Goal: Task Accomplishment & Management: Manage account settings

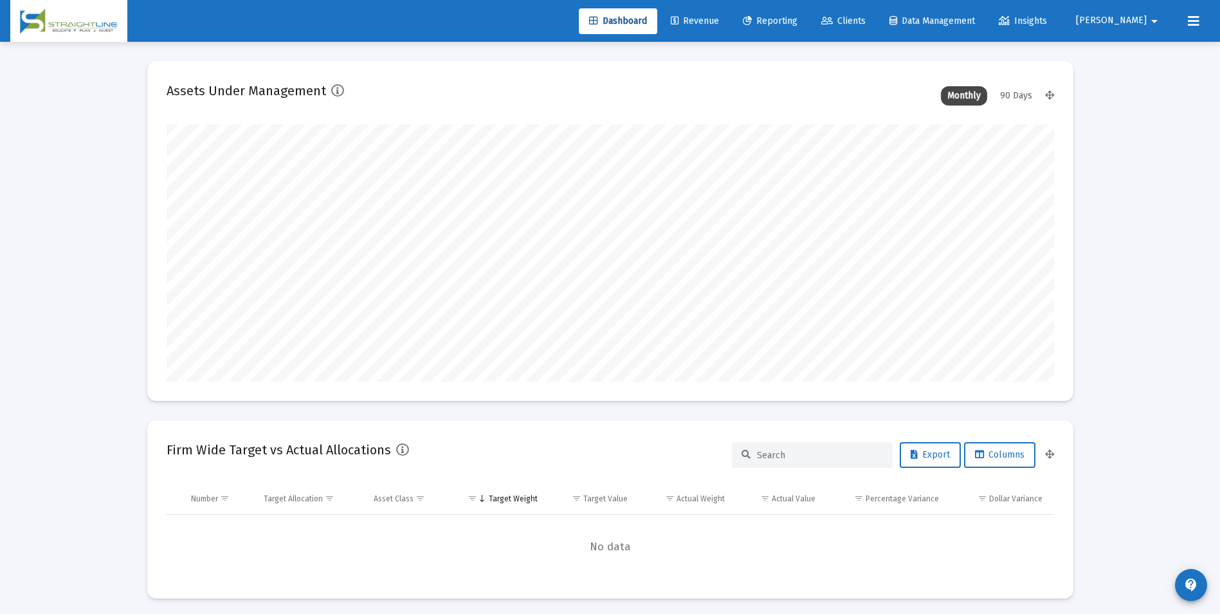
scroll to position [257, 478]
type input "[DATE]"
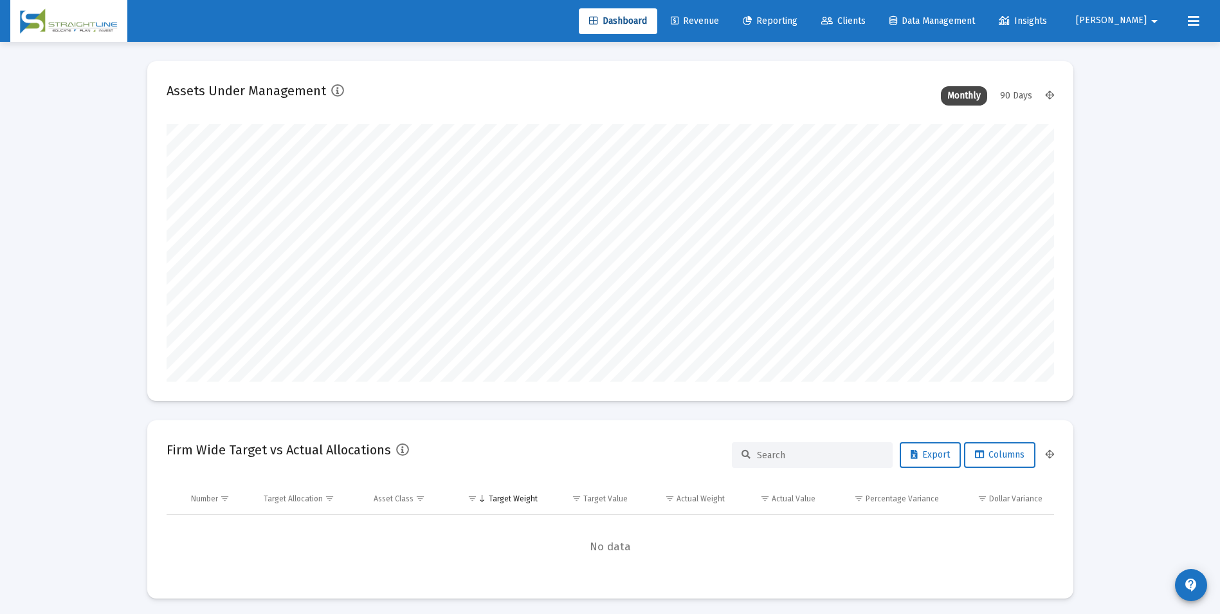
click at [719, 23] on span "Revenue" at bounding box center [695, 20] width 48 height 11
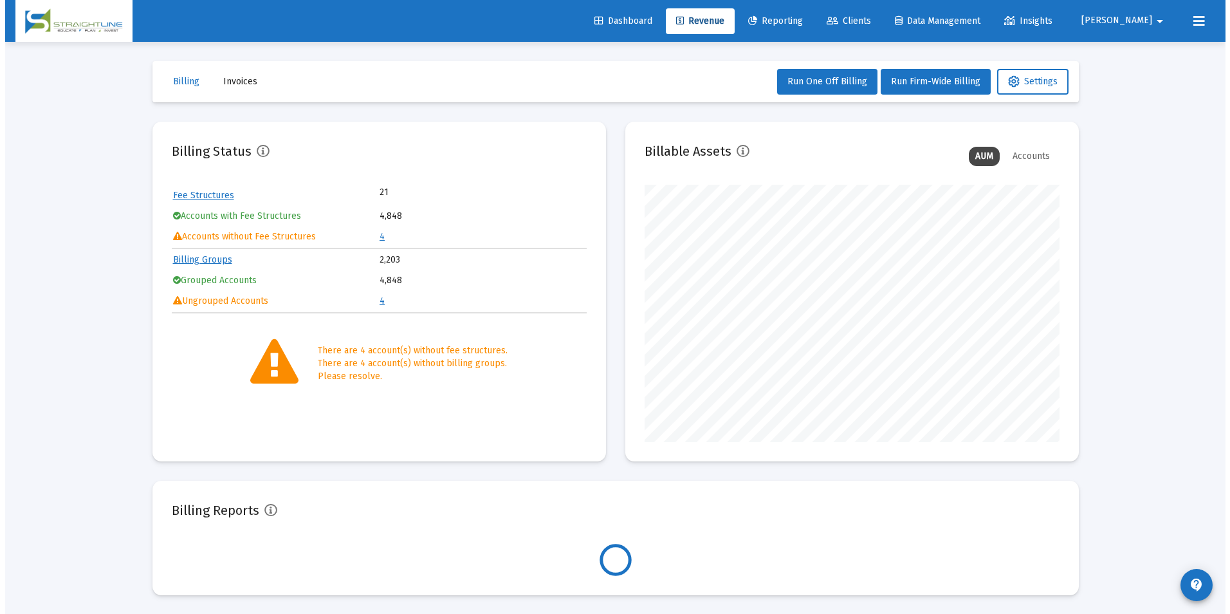
scroll to position [257, 415]
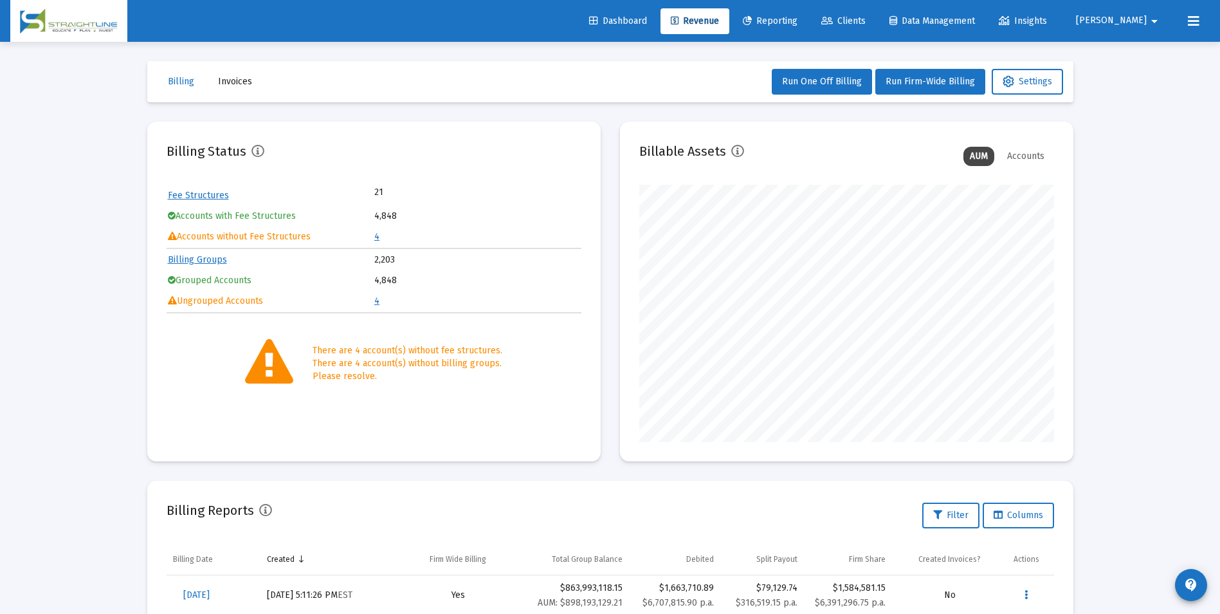
click at [866, 21] on span "Clients" at bounding box center [843, 20] width 44 height 11
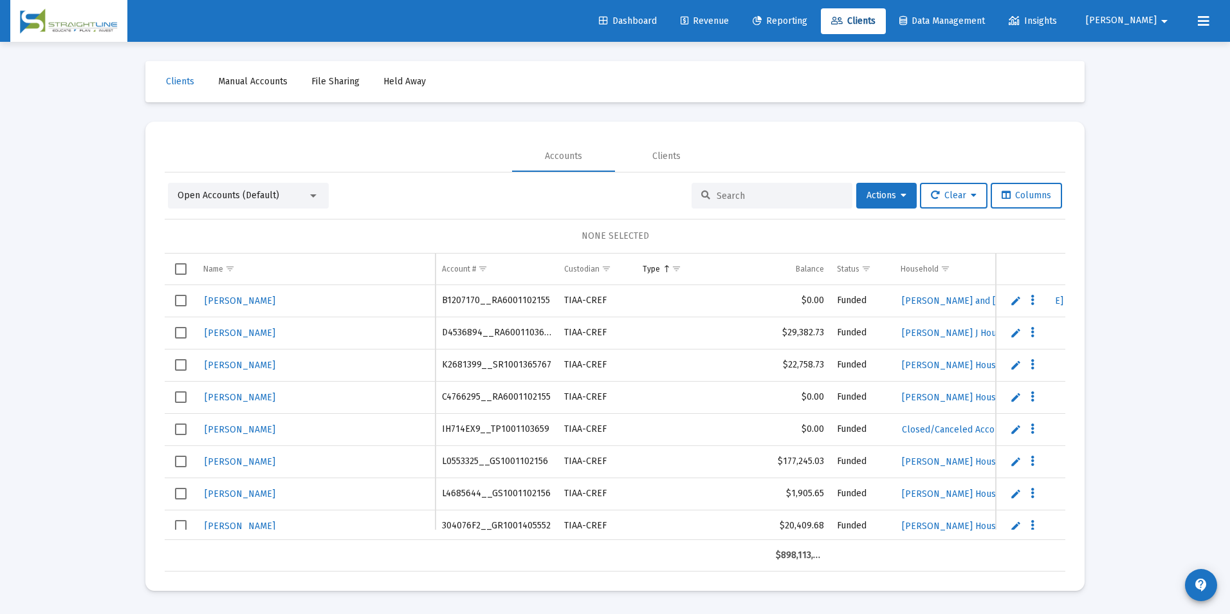
click at [817, 185] on div at bounding box center [771, 196] width 161 height 26
click at [813, 194] on input at bounding box center [779, 195] width 126 height 11
paste input "68027891"
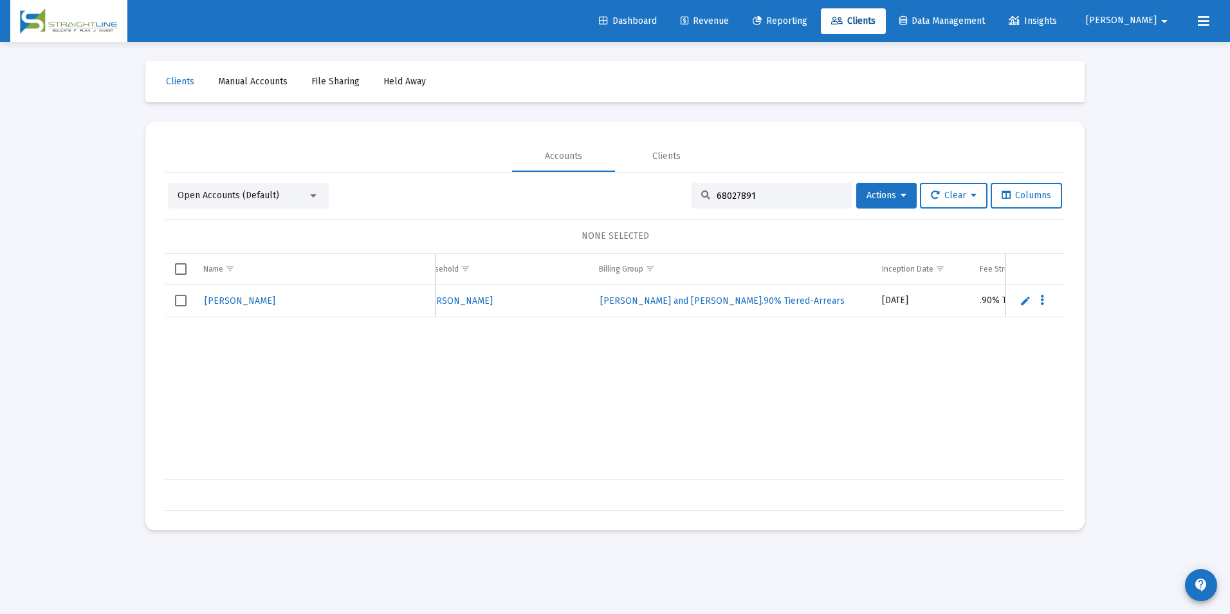
scroll to position [0, 376]
type input "68027891"
click at [1176, 347] on div "Loading... Clients Manual Accounts File Sharing Held Away Accounts Clients Open…" at bounding box center [615, 307] width 1230 height 614
click at [997, 358] on div "[PERSON_NAME] 68027891 [PERSON_NAME] JTWROS $43,193.33 Funded [PERSON_NAME] Hou…" at bounding box center [1094, 382] width 1859 height 194
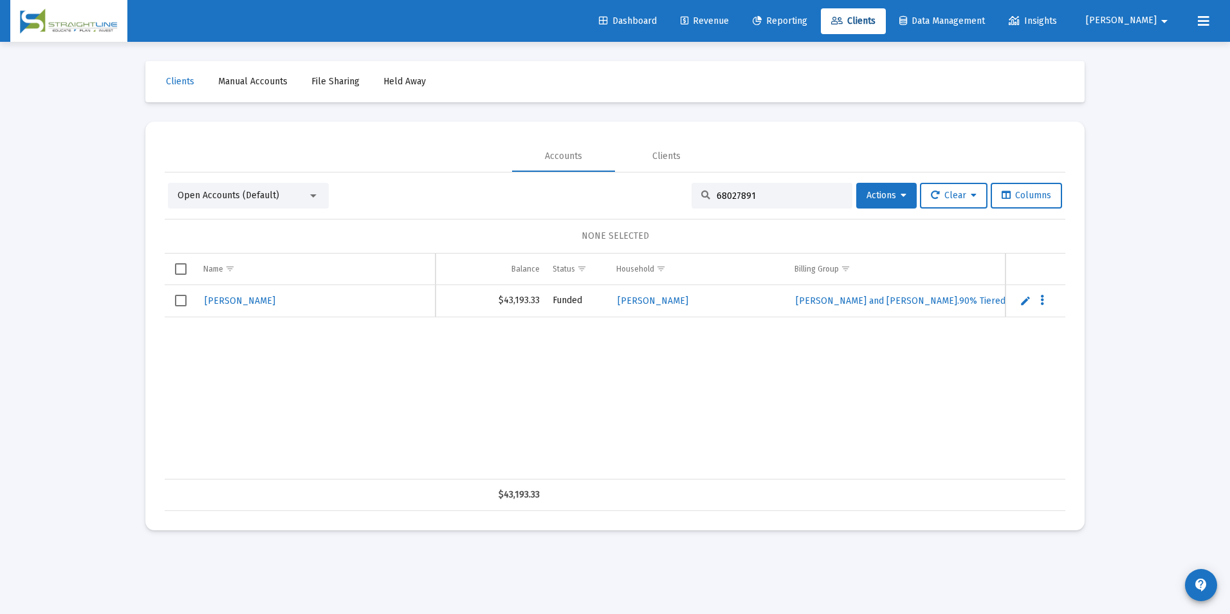
scroll to position [0, 19]
click at [805, 372] on div "[PERSON_NAME] 68027891 [PERSON_NAME] JTWROS $43,193.33 Funded [PERSON_NAME] Hou…" at bounding box center [1094, 382] width 1859 height 194
click at [664, 377] on div "[PERSON_NAME] 68027891 [PERSON_NAME] JTWROS $43,193.33 Funded [PERSON_NAME] Hou…" at bounding box center [1094, 382] width 1859 height 194
click at [471, 432] on div "[PERSON_NAME] 68027891 [PERSON_NAME] JTWROS $43,193.33 Funded [PERSON_NAME] Hou…" at bounding box center [1094, 382] width 1859 height 194
click at [369, 410] on div "[PERSON_NAME] 68027891 [PERSON_NAME] JTWROS $43,193.33 Funded [PERSON_NAME] Hou…" at bounding box center [1094, 382] width 1859 height 194
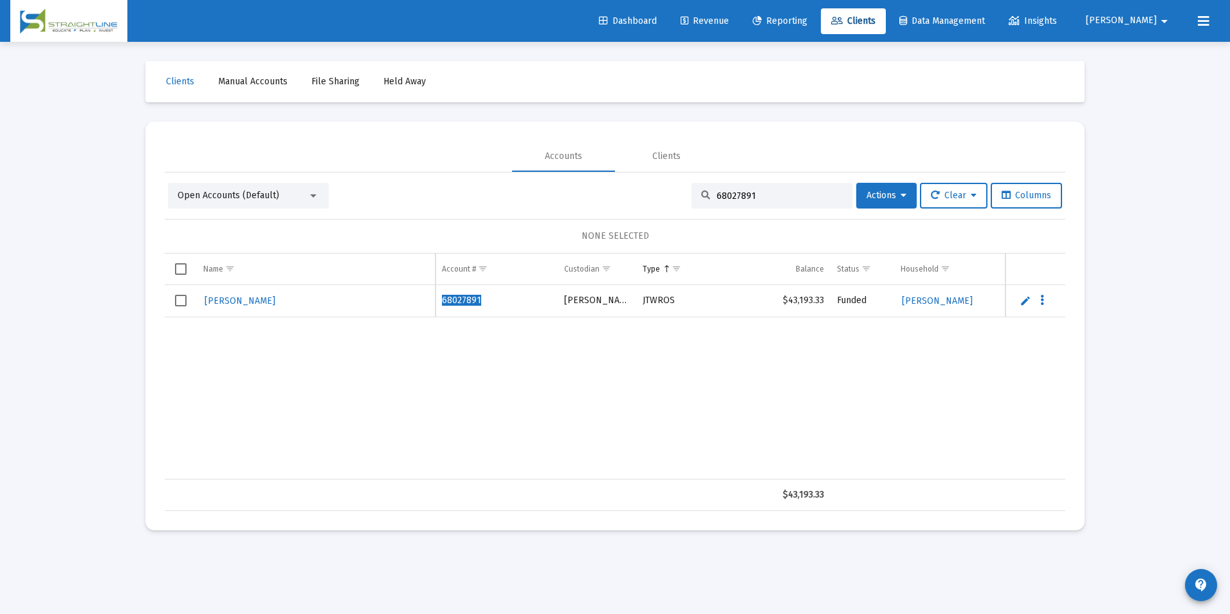
click at [370, 415] on div "[PERSON_NAME] 68027891 [PERSON_NAME] JTWROS $43,193.33 Funded [PERSON_NAME] Hou…" at bounding box center [1094, 382] width 1859 height 194
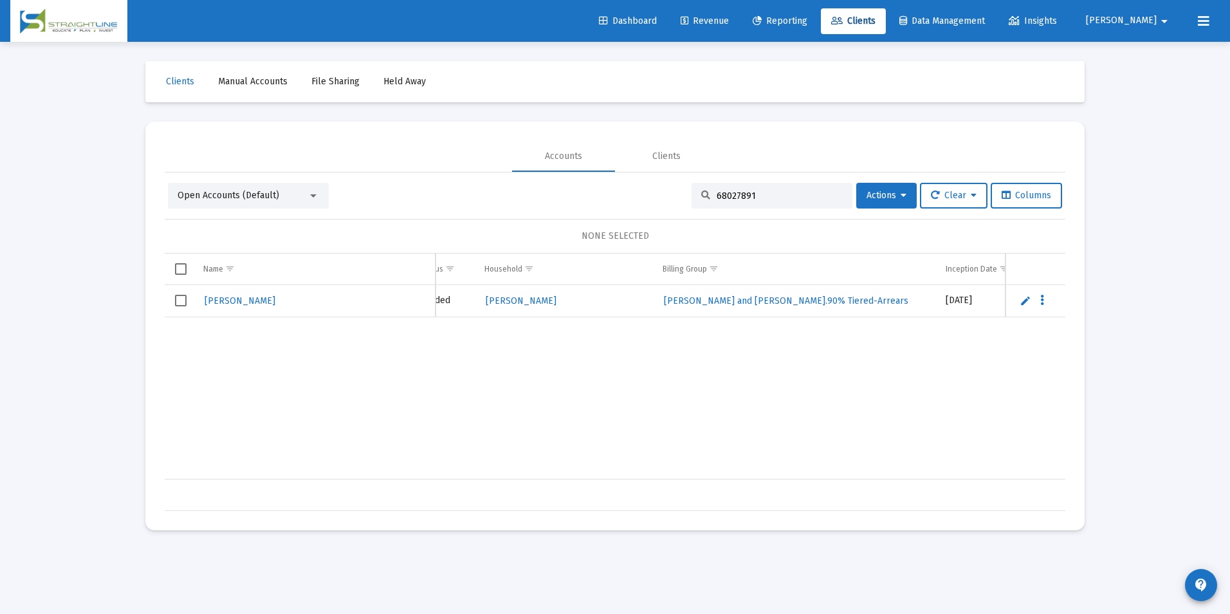
scroll to position [0, 434]
click at [178, 301] on span "Select row" at bounding box center [181, 301] width 12 height 12
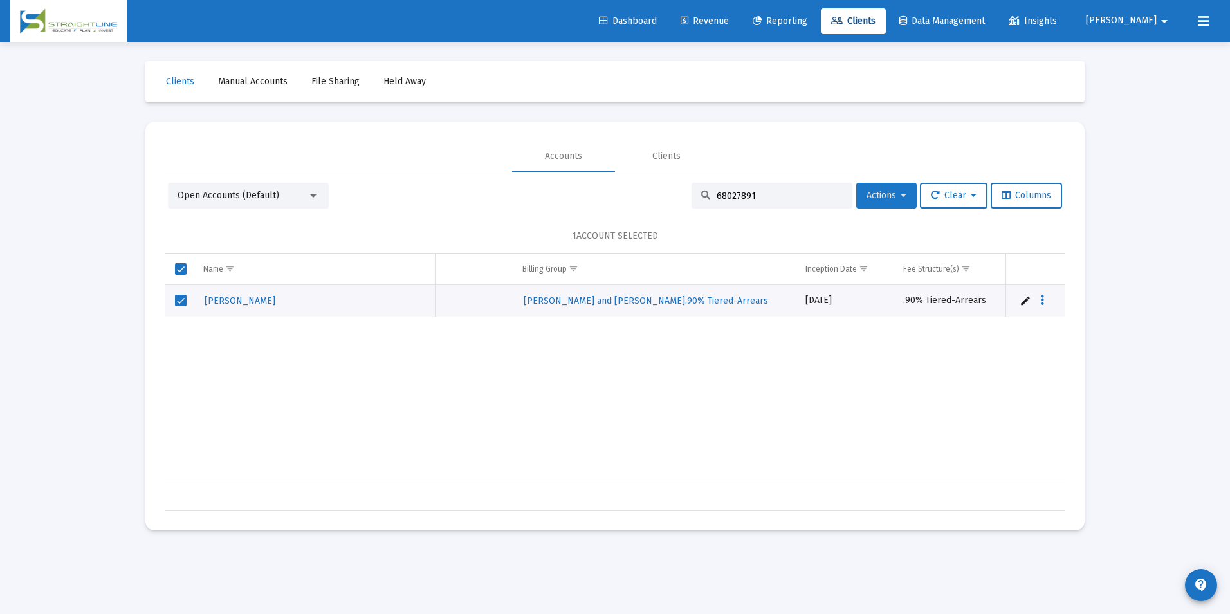
click at [892, 203] on button "Actions" at bounding box center [886, 196] width 60 height 26
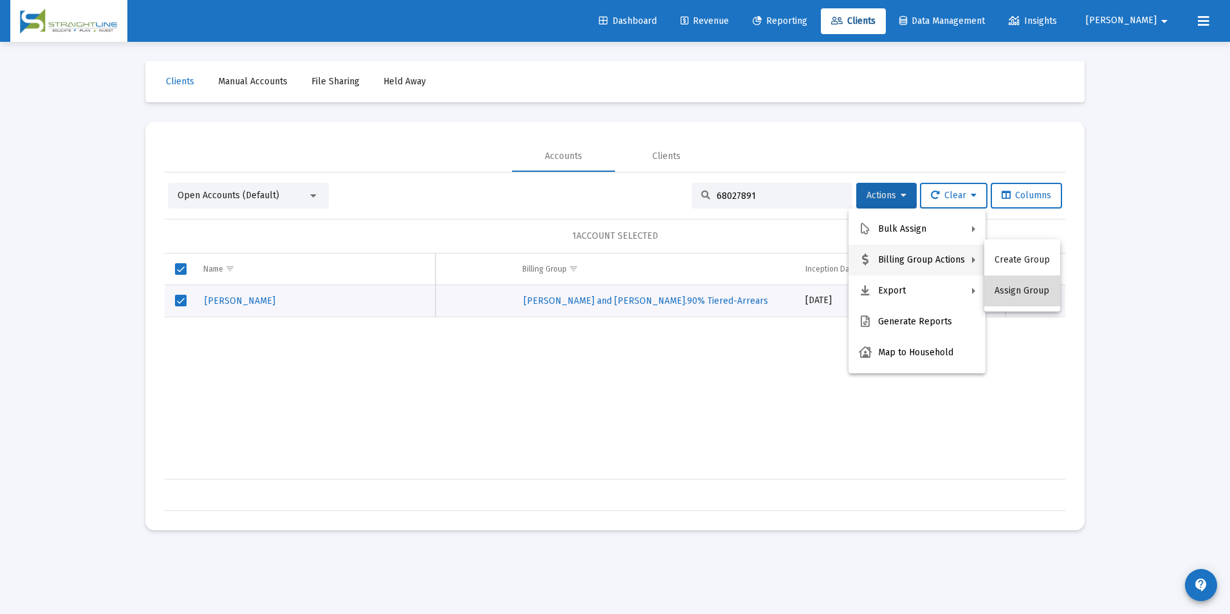
click at [1029, 289] on button "Assign Group" at bounding box center [1022, 290] width 76 height 31
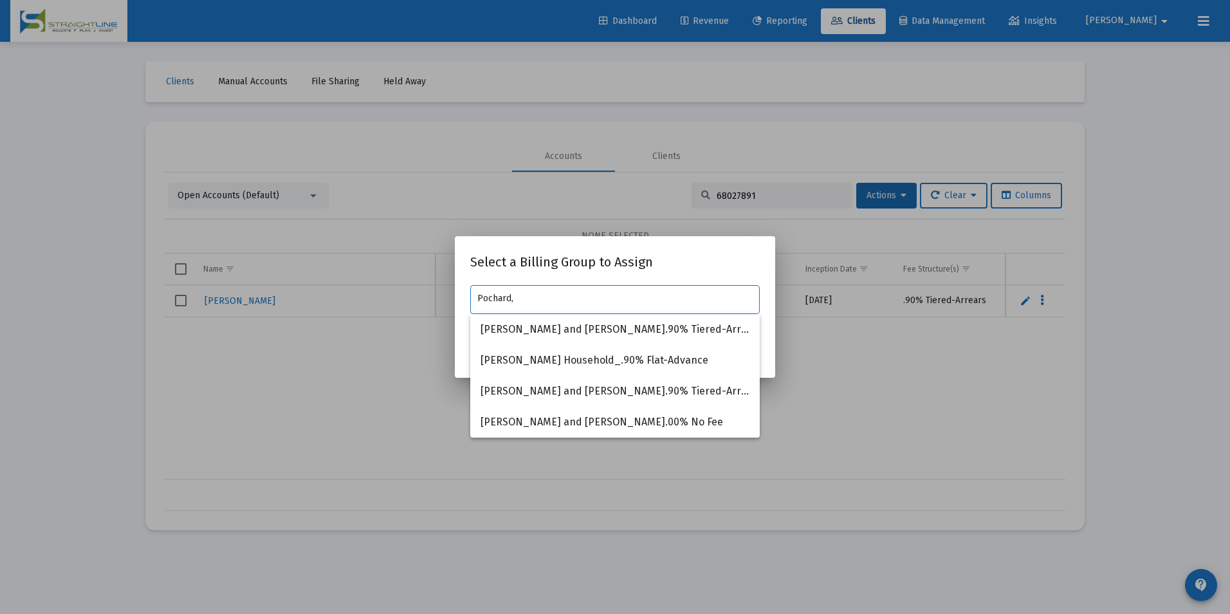
type input "Pochard, S"
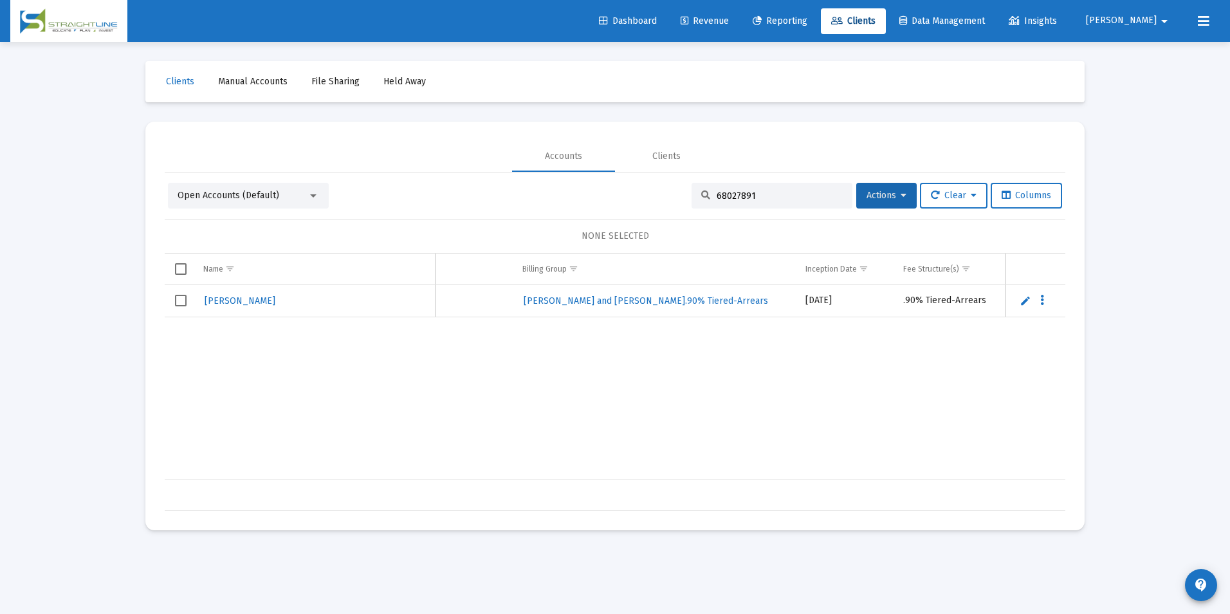
click at [771, 201] on div "68027891" at bounding box center [771, 196] width 161 height 26
drag, startPoint x: 771, startPoint y: 194, endPoint x: 677, endPoint y: 195, distance: 93.9
click at [677, 195] on div "Open Accounts (Default) 68027891 Actions Clear Columns" at bounding box center [615, 196] width 894 height 26
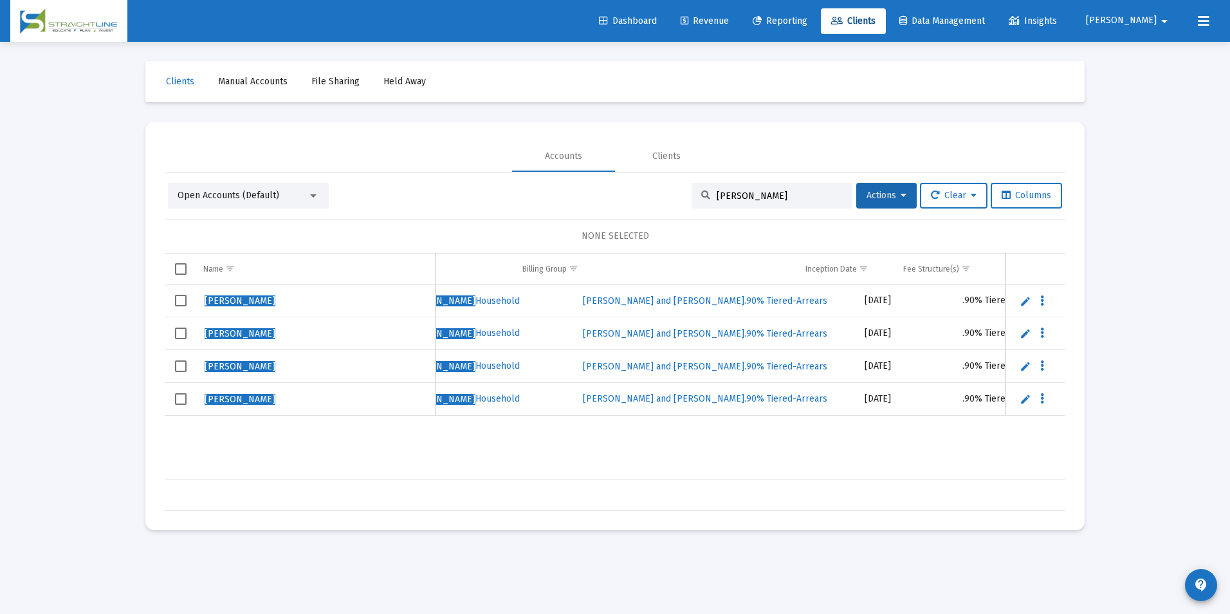
scroll to position [0, 497]
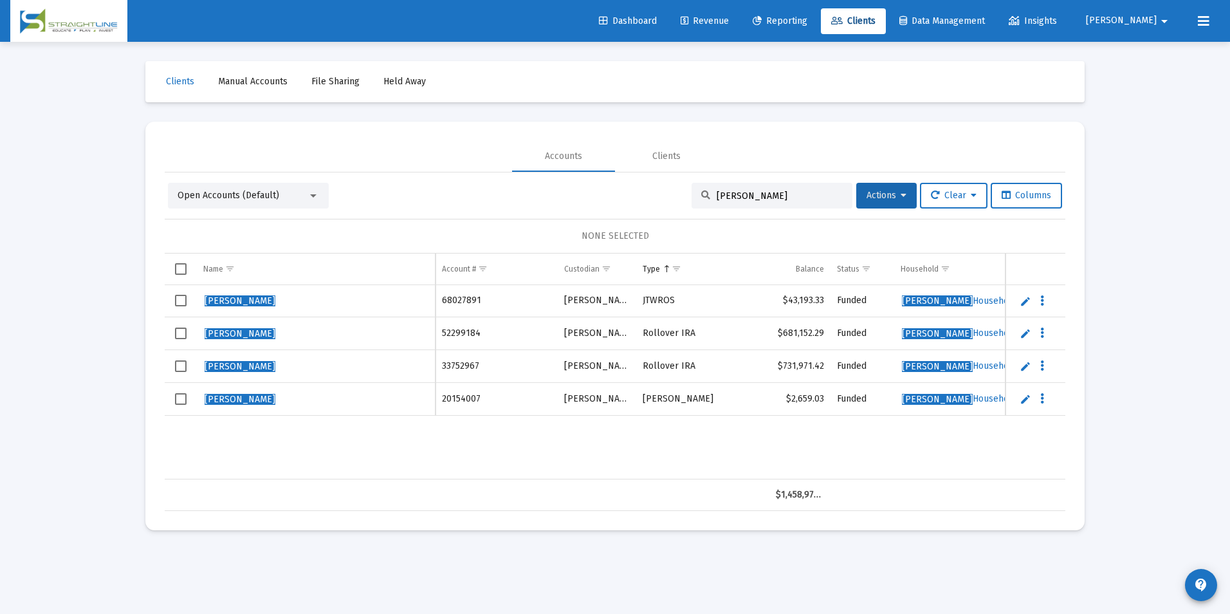
type input "[PERSON_NAME]"
click at [178, 293] on td "Data grid" at bounding box center [181, 301] width 32 height 32
click at [882, 203] on button "Actions" at bounding box center [886, 196] width 60 height 26
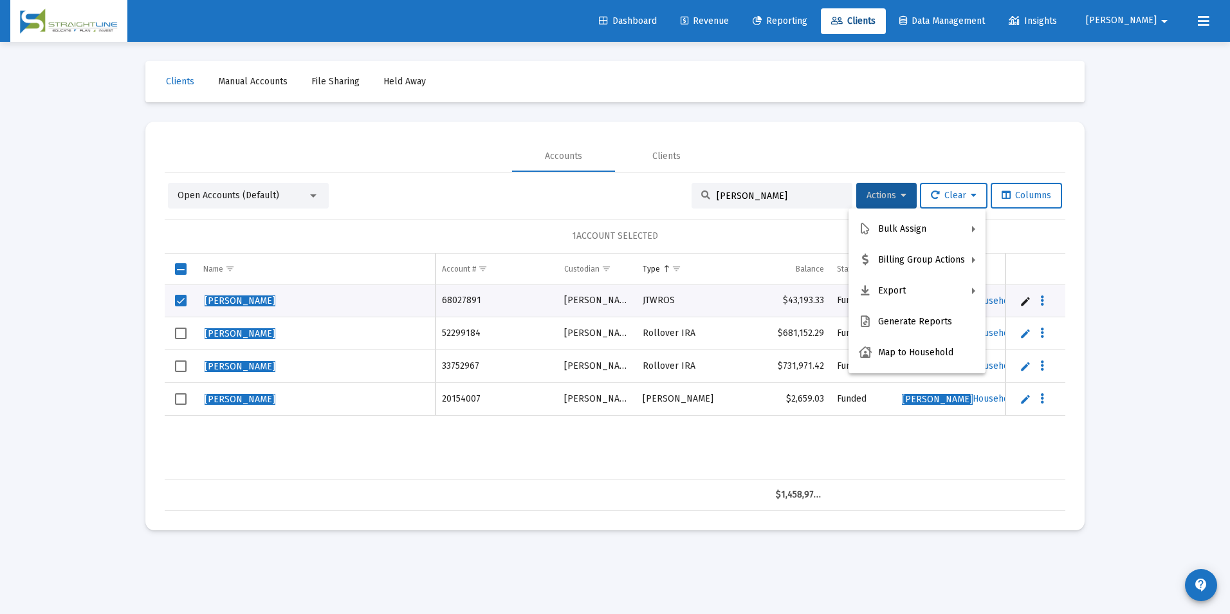
click at [613, 442] on div at bounding box center [615, 307] width 1230 height 614
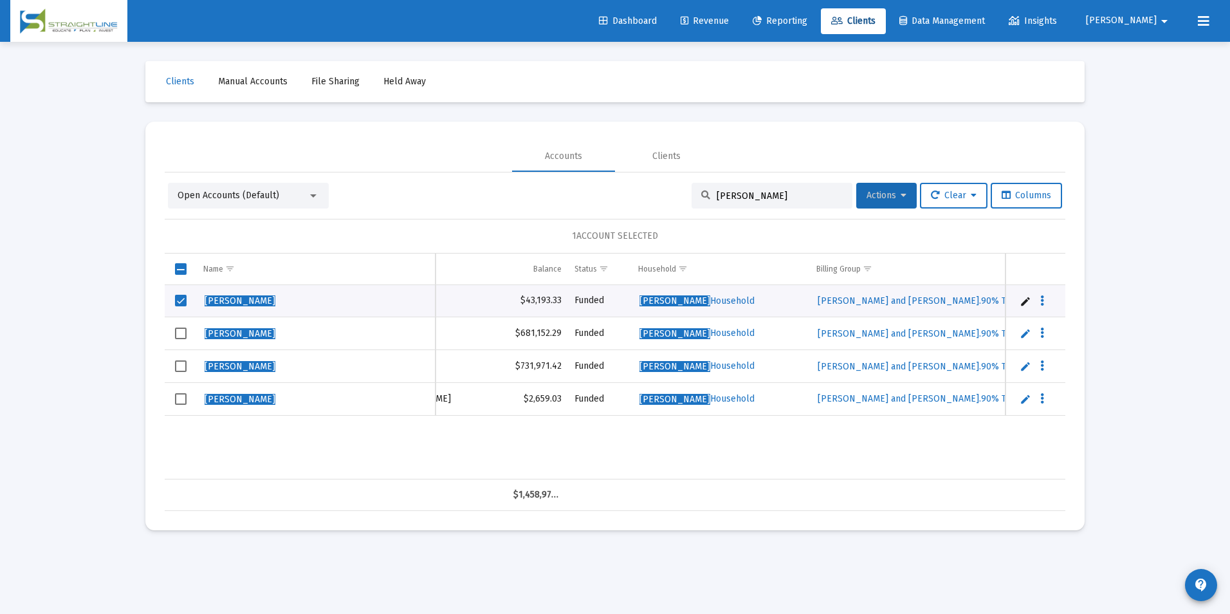
click at [886, 205] on button "Actions" at bounding box center [886, 196] width 60 height 26
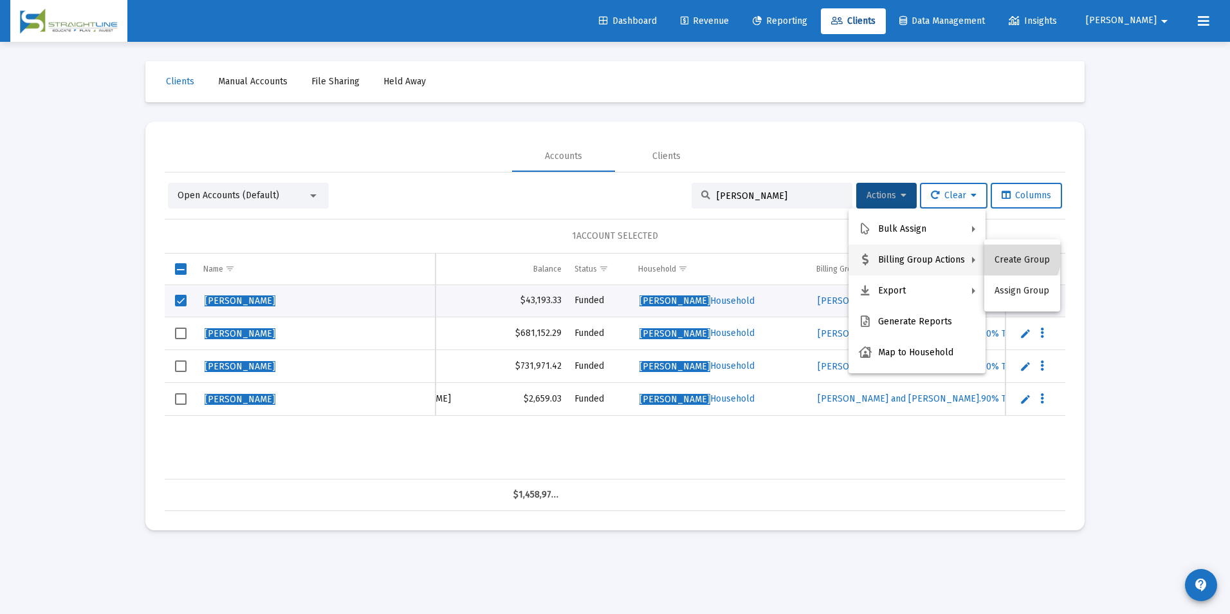
click at [1010, 255] on button "Create Group" at bounding box center [1022, 259] width 76 height 31
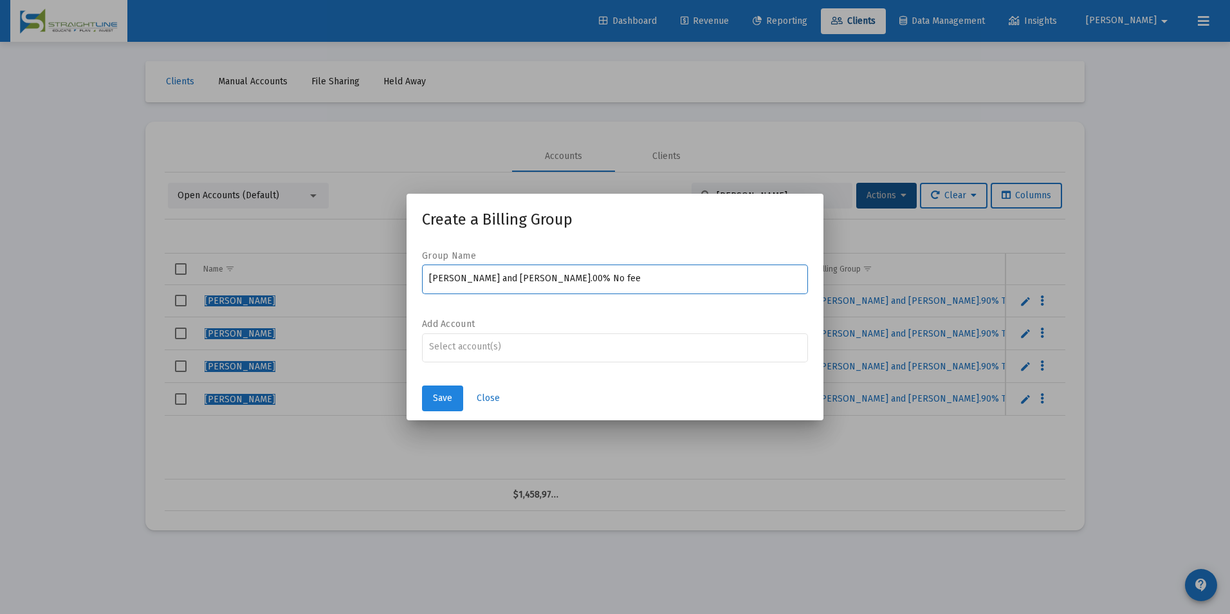
type input "[PERSON_NAME] and [PERSON_NAME].00% No fee"
click at [453, 390] on button "Save" at bounding box center [442, 398] width 41 height 26
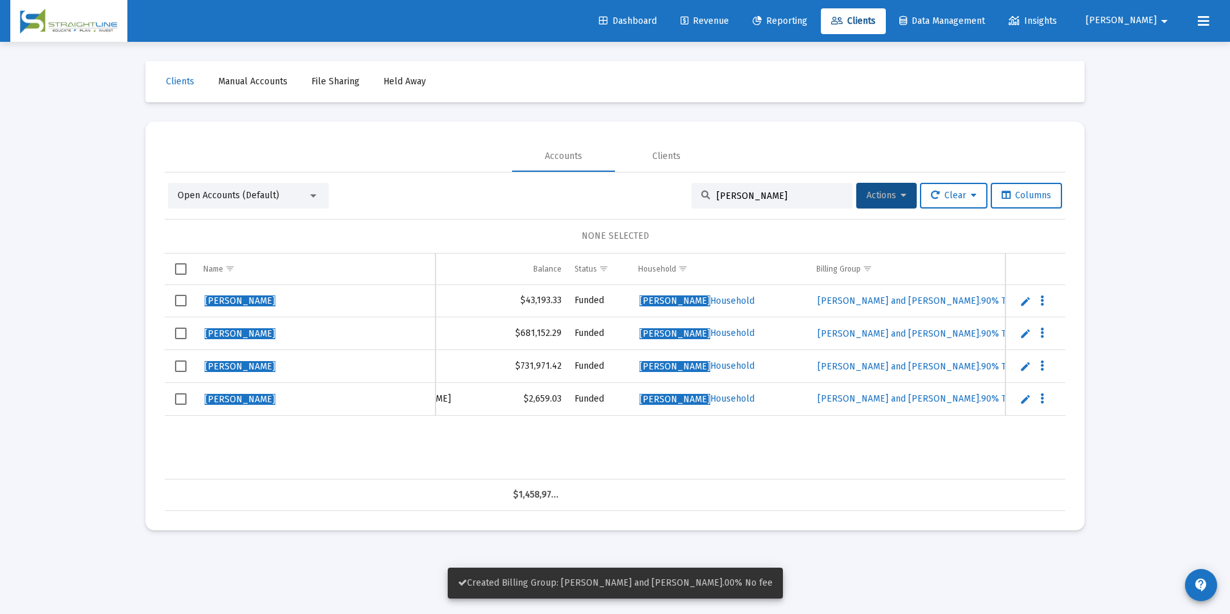
click at [178, 302] on span "Select row" at bounding box center [181, 301] width 12 height 12
click at [872, 201] on button "Actions" at bounding box center [886, 196] width 60 height 26
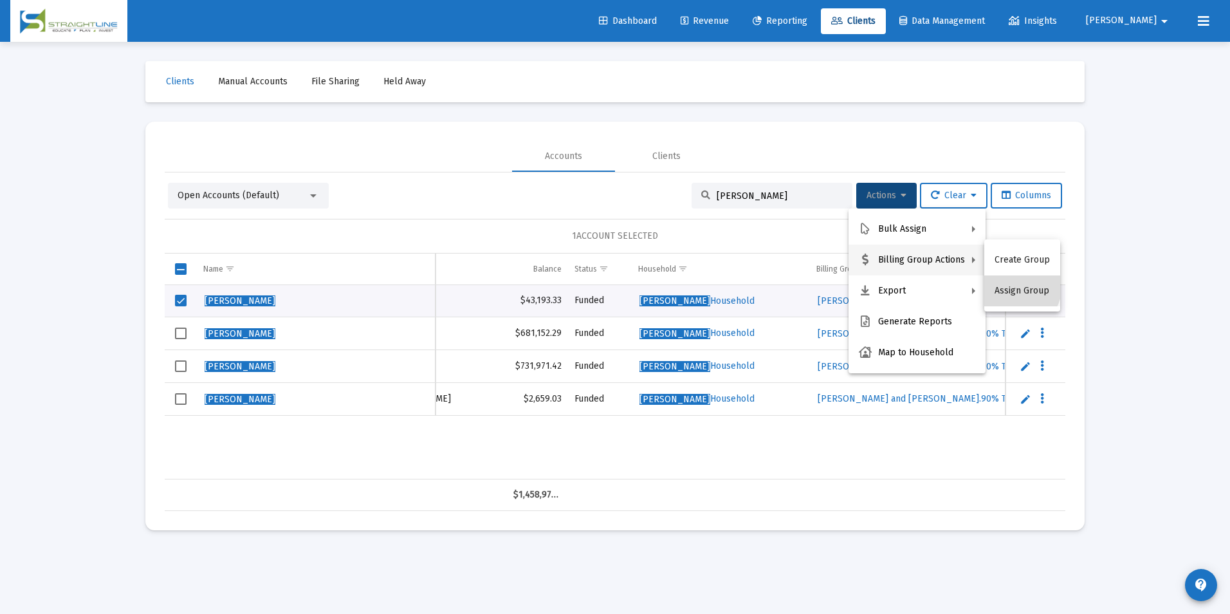
click at [1004, 282] on button "Assign Group" at bounding box center [1022, 290] width 76 height 31
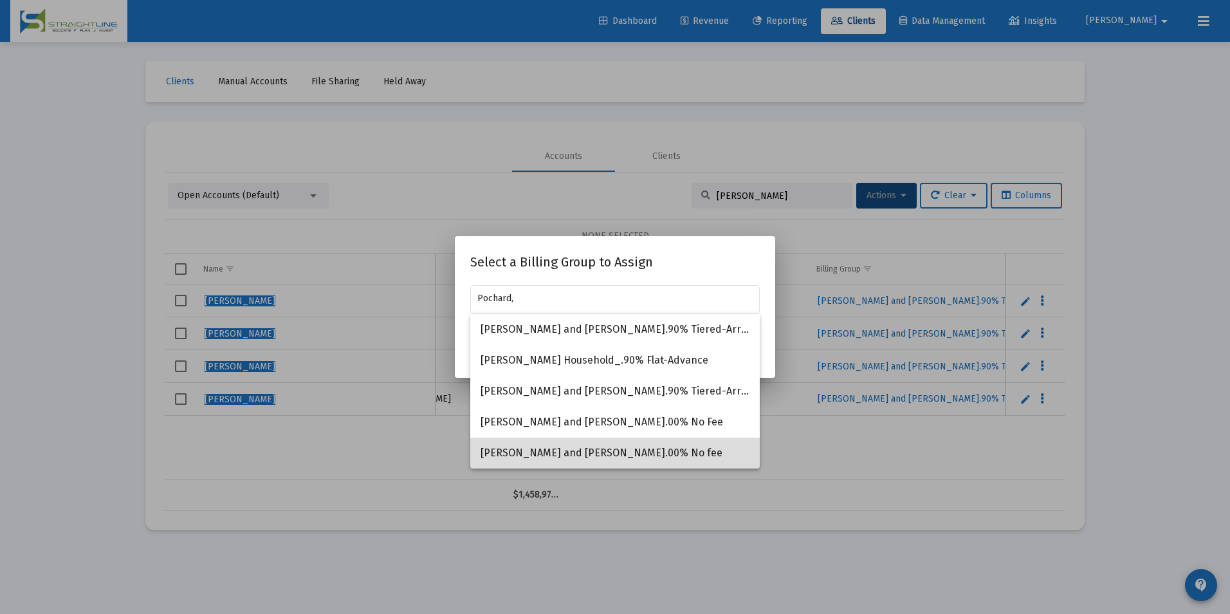
click at [578, 457] on span "[PERSON_NAME] and [PERSON_NAME].00% No fee" at bounding box center [614, 452] width 269 height 31
type input "[PERSON_NAME] and [PERSON_NAME].00% No fee"
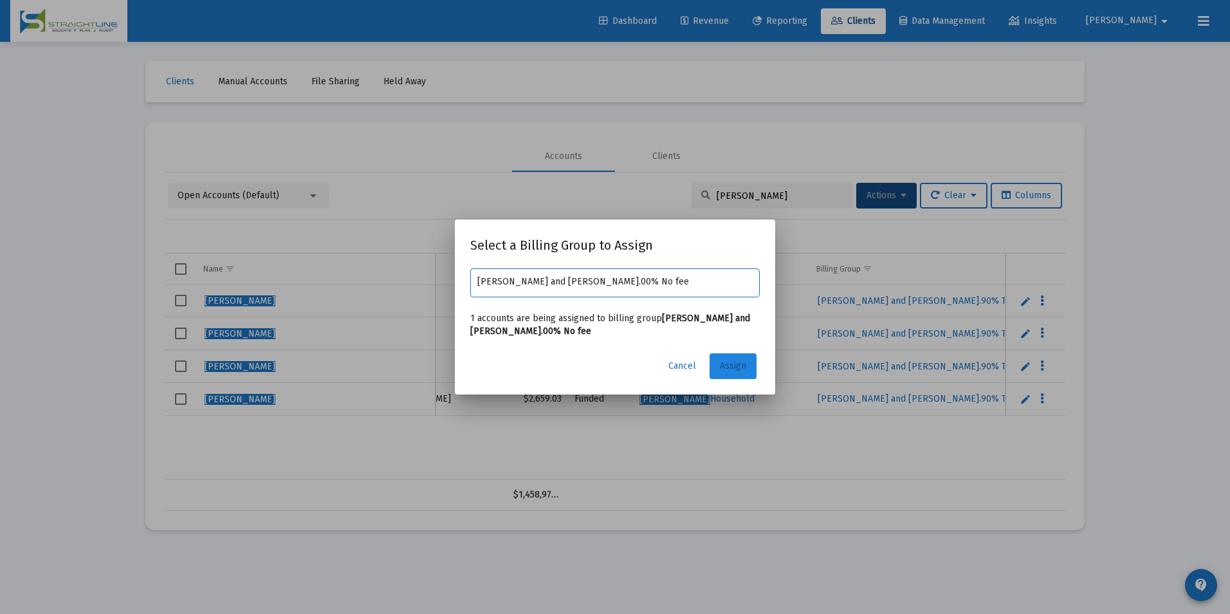
click at [734, 356] on button "Assign" at bounding box center [732, 366] width 47 height 26
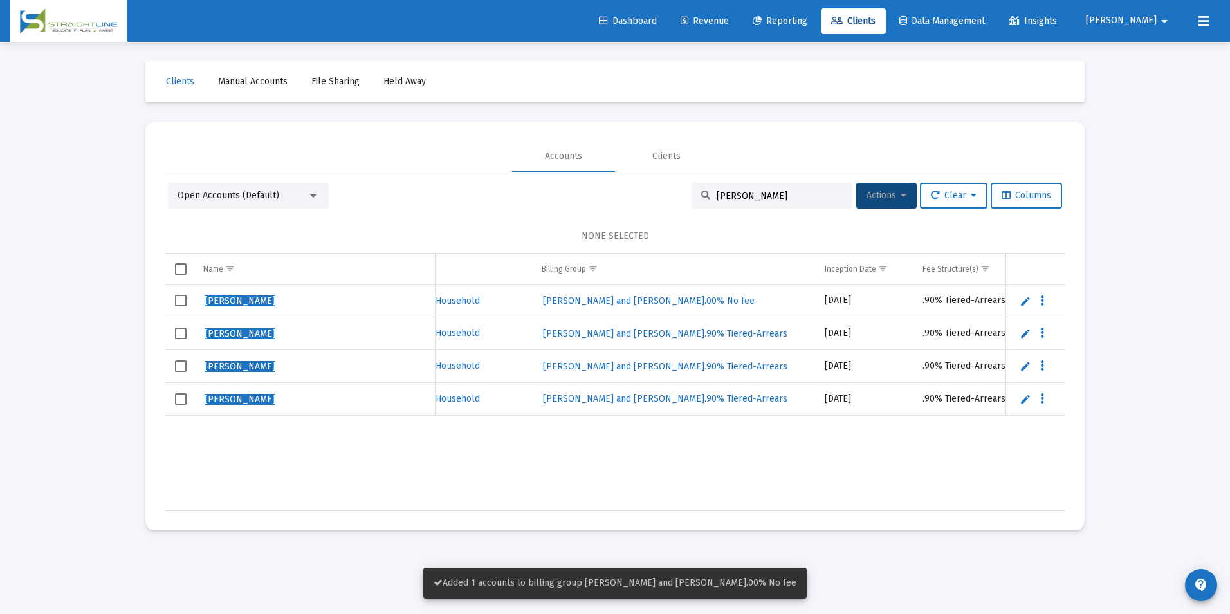
scroll to position [0, 576]
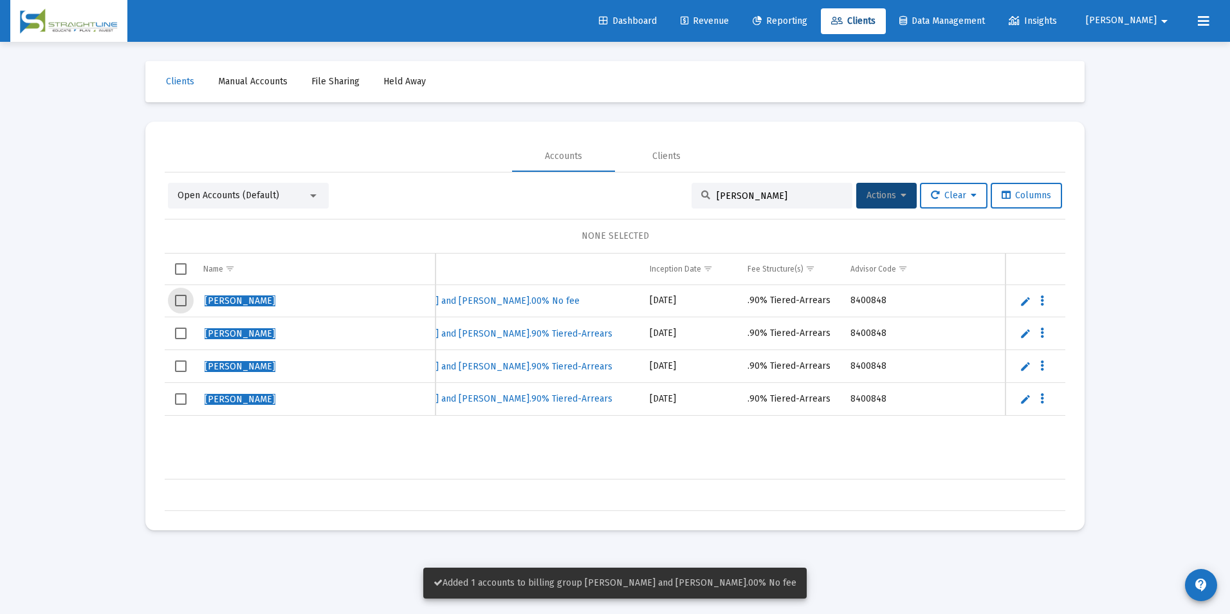
click at [183, 302] on span "Select row" at bounding box center [181, 301] width 12 height 12
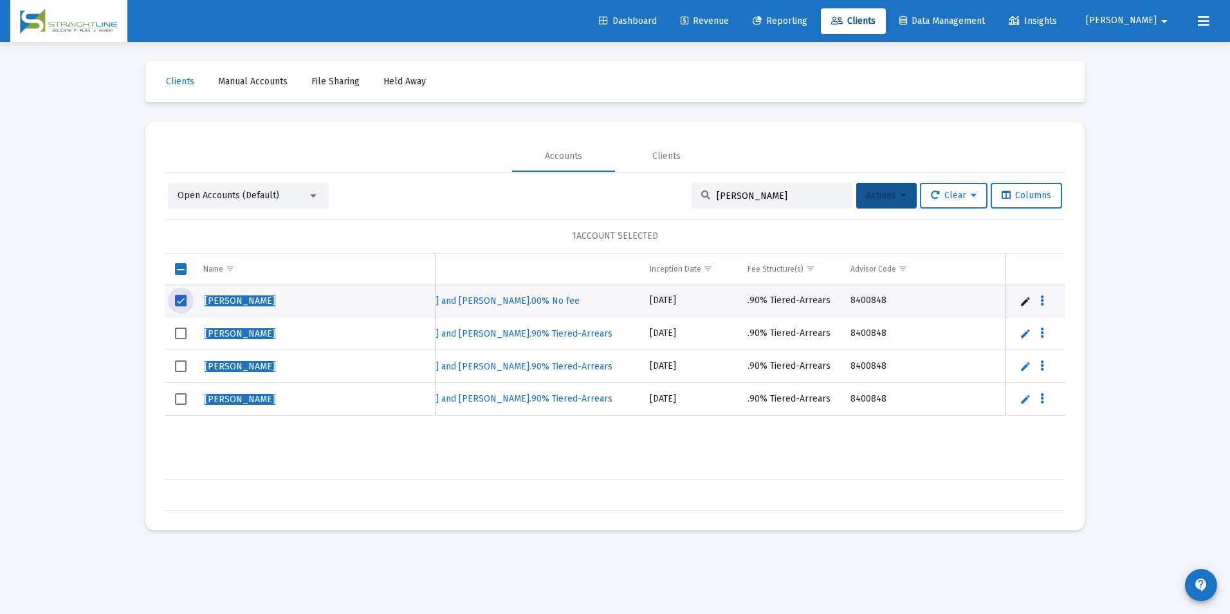
click at [862, 189] on button "Actions" at bounding box center [886, 196] width 60 height 26
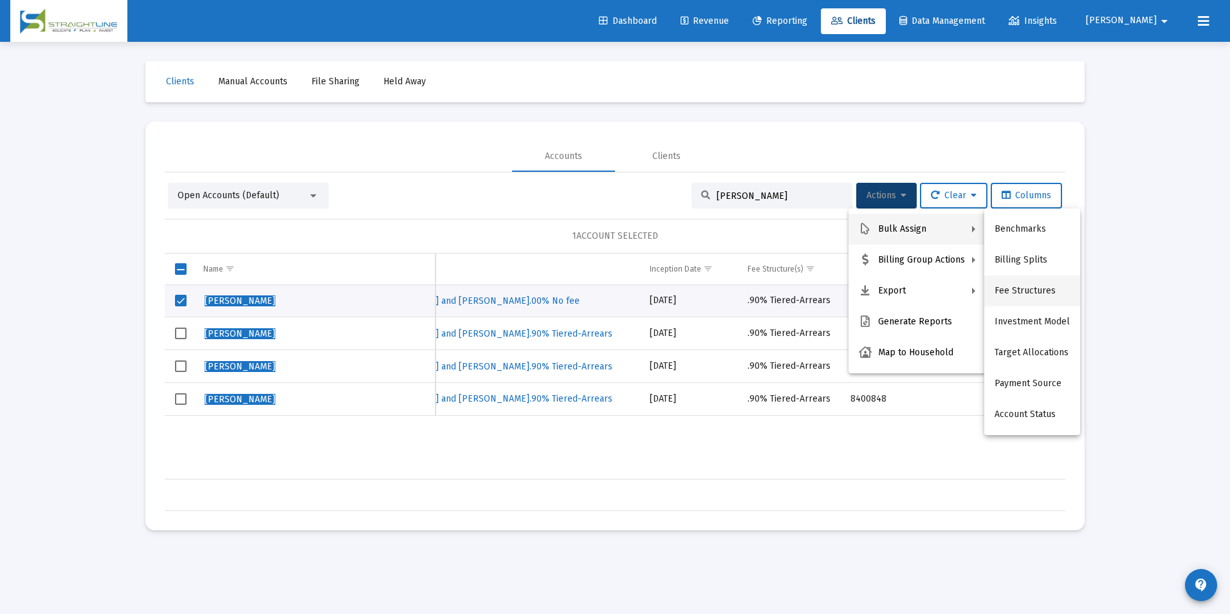
click at [1022, 301] on button "Fee Structures" at bounding box center [1032, 290] width 96 height 31
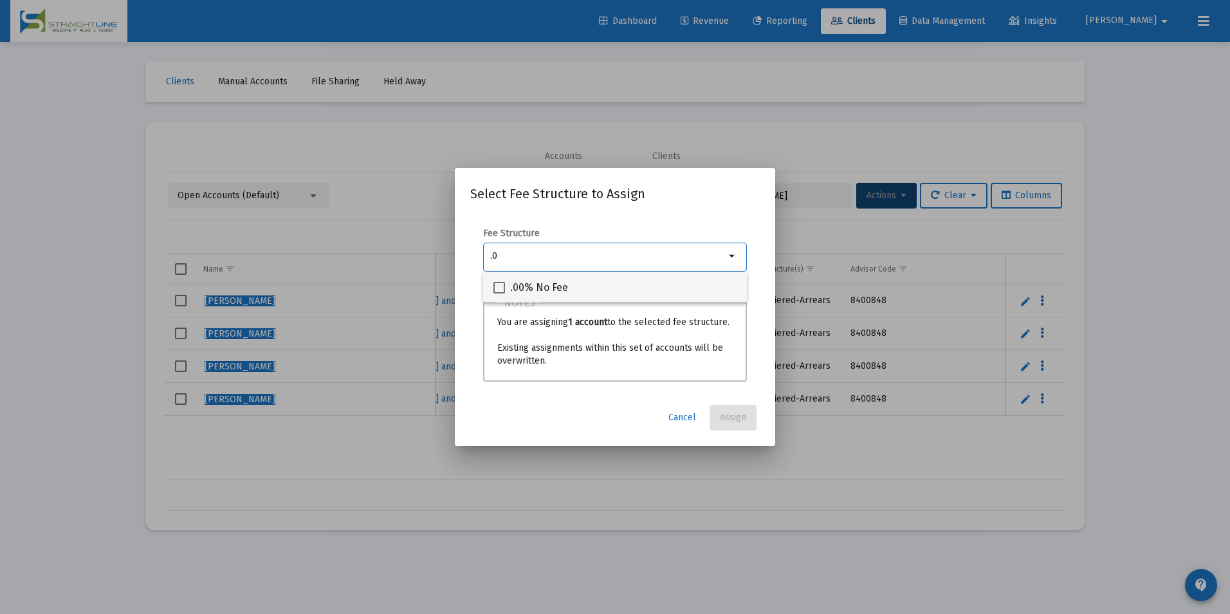
type input ".0"
click at [644, 282] on div ".00% No Fee" at bounding box center [614, 286] width 243 height 31
checkbox input "true"
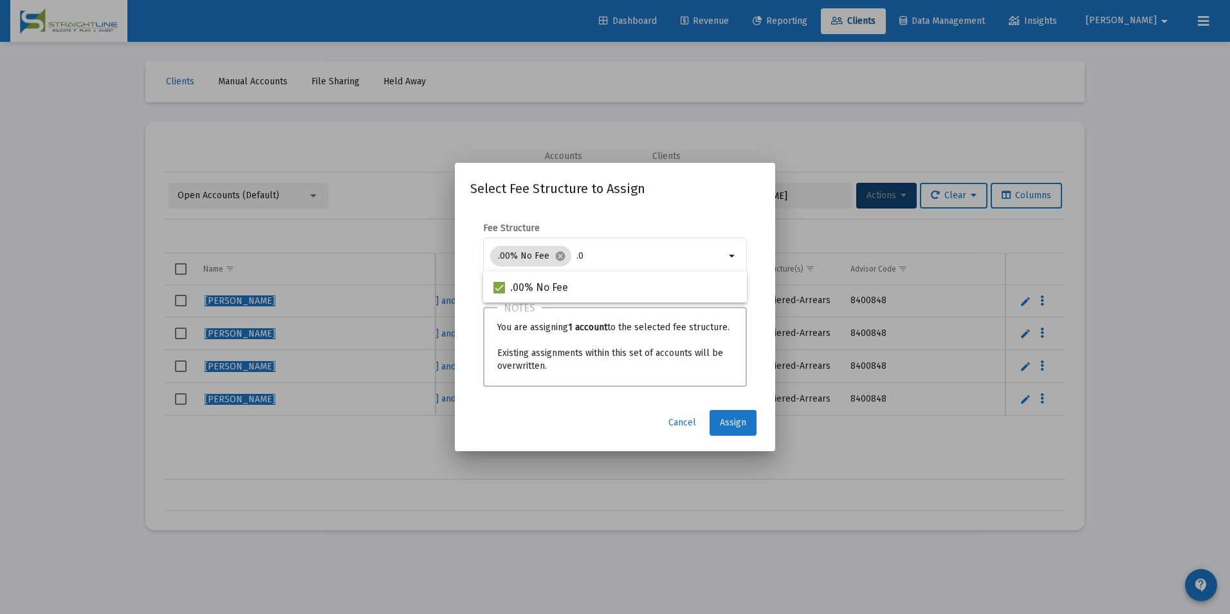
click at [720, 419] on span "Assign" at bounding box center [733, 422] width 26 height 11
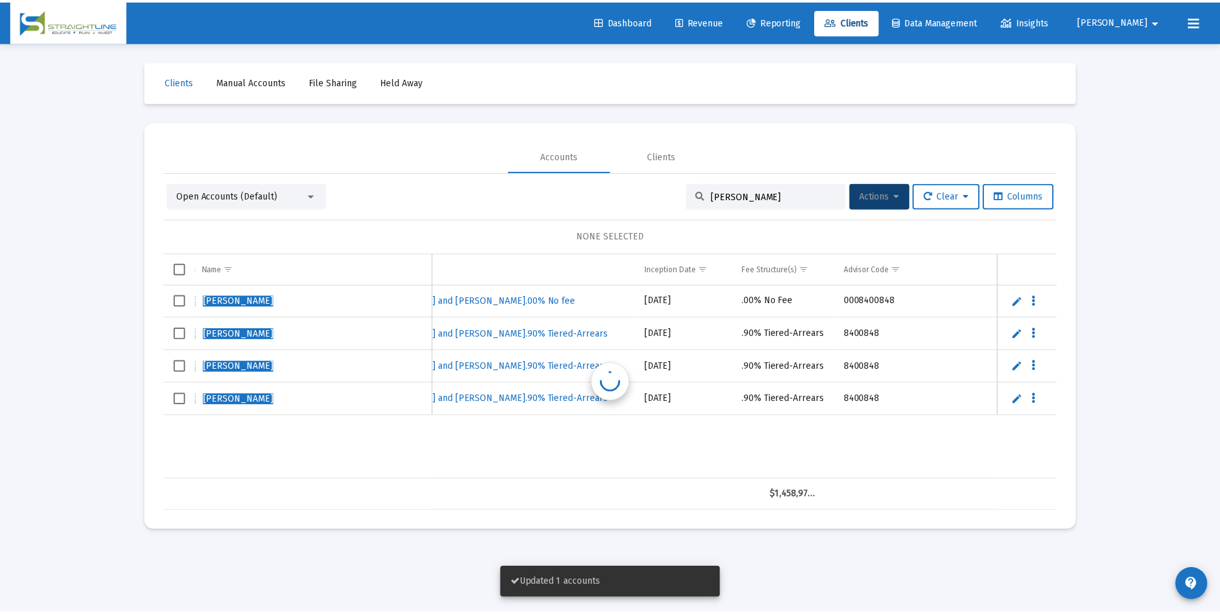
scroll to position [0, 712]
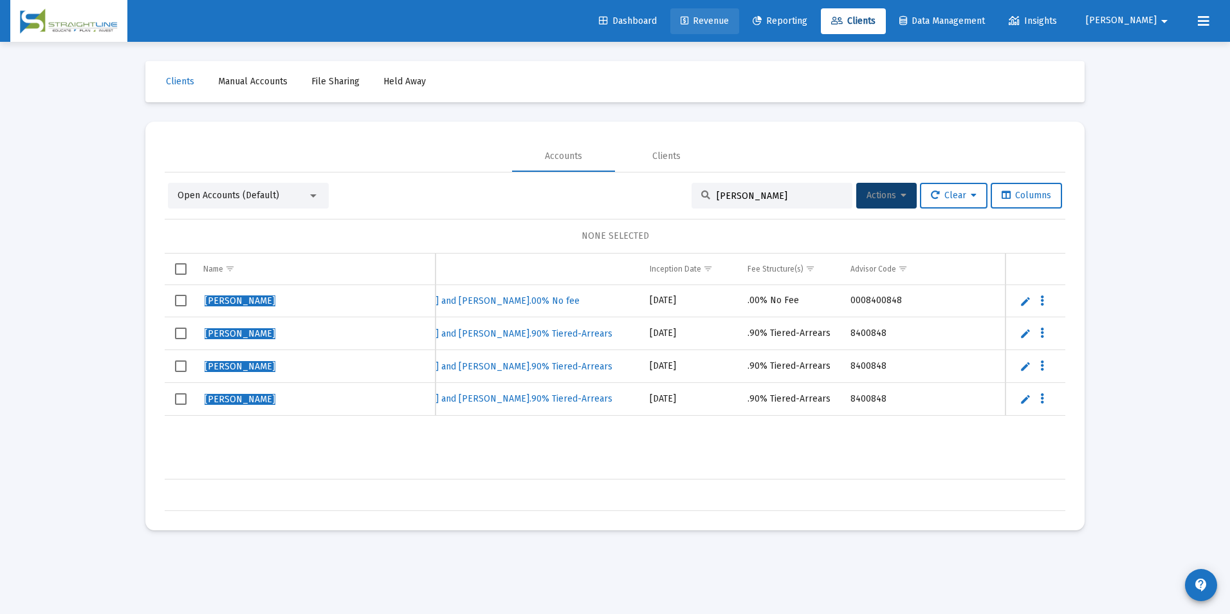
click at [730, 28] on link "Revenue" at bounding box center [704, 21] width 69 height 26
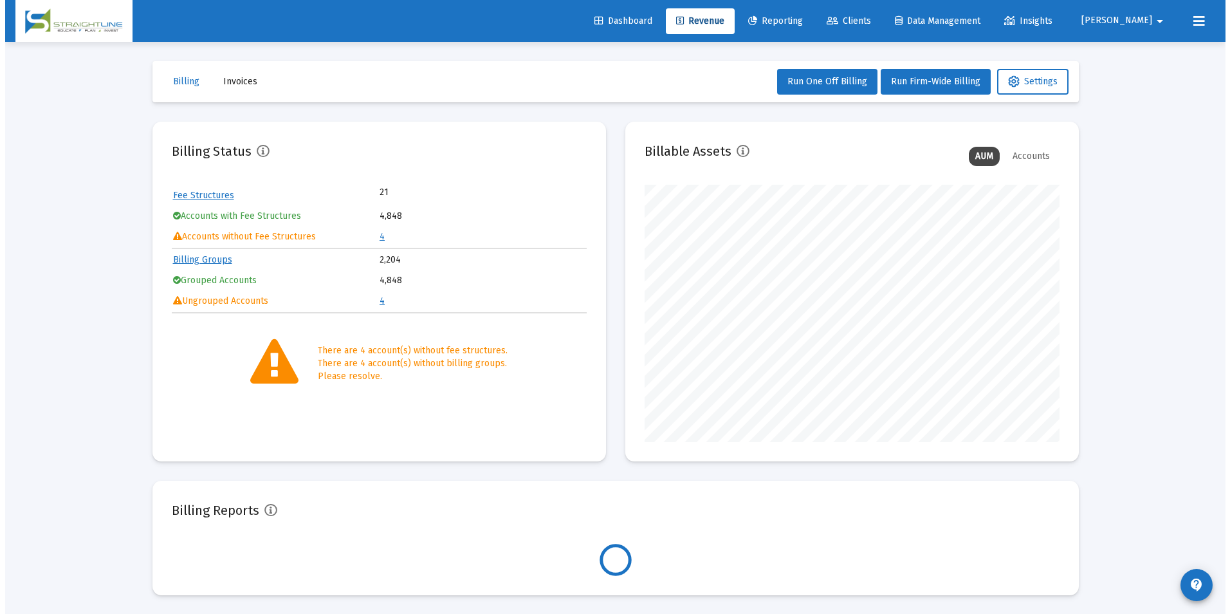
scroll to position [257, 415]
click at [378, 237] on link "4" at bounding box center [376, 236] width 5 height 11
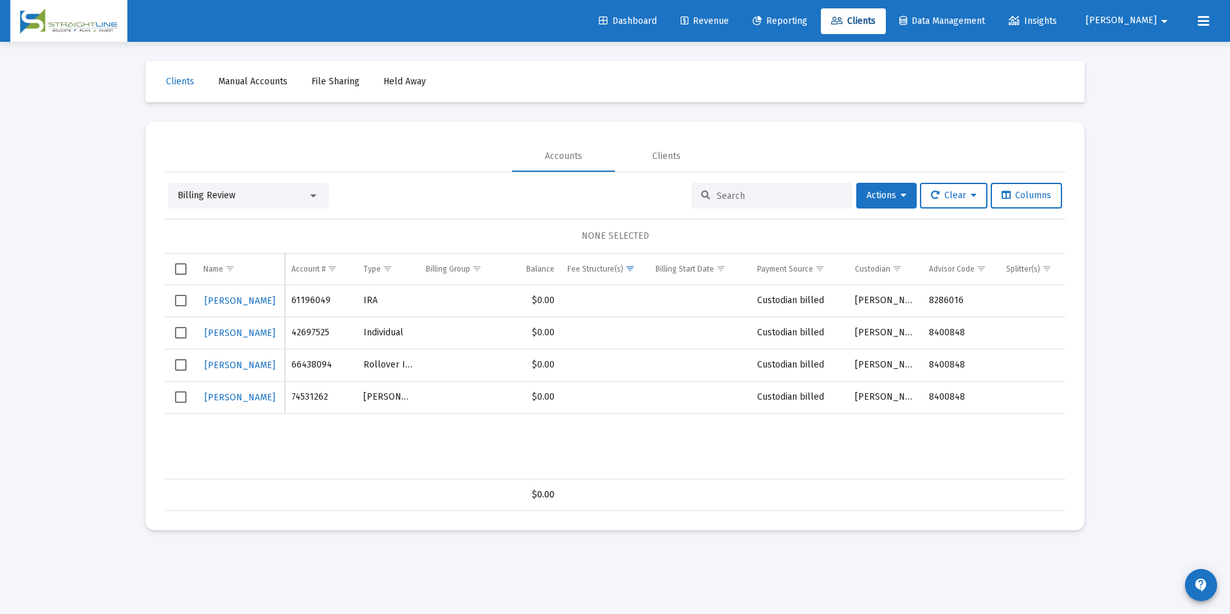
click at [194, 194] on span "Billing Review" at bounding box center [207, 195] width 58 height 11
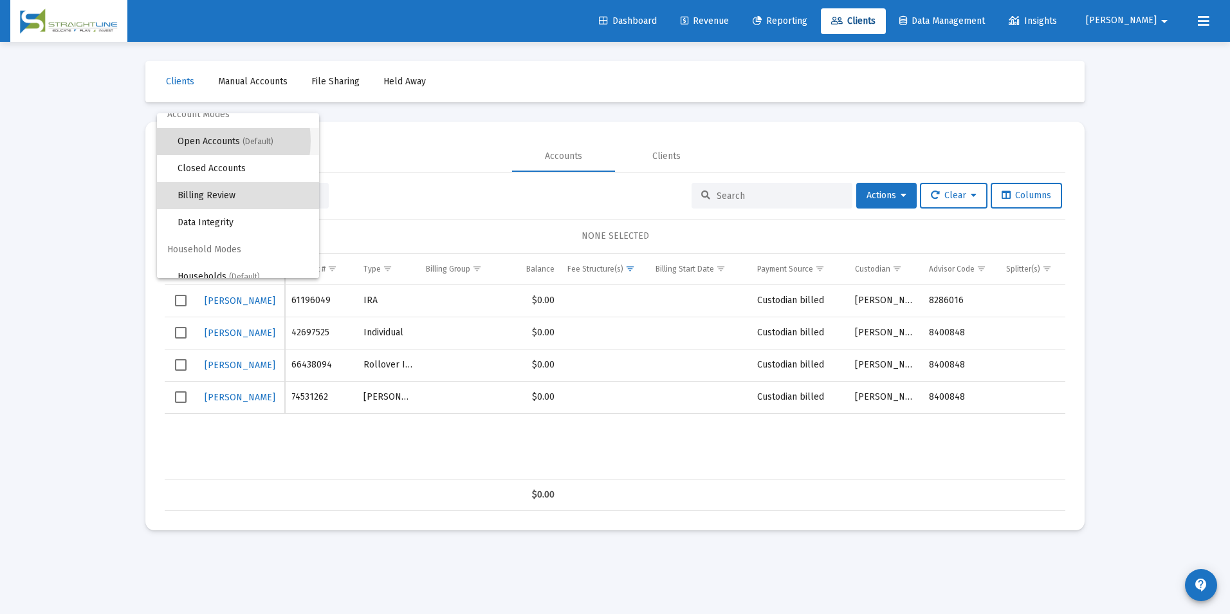
click at [212, 141] on span "Open Accounts (Default)" at bounding box center [243, 141] width 131 height 27
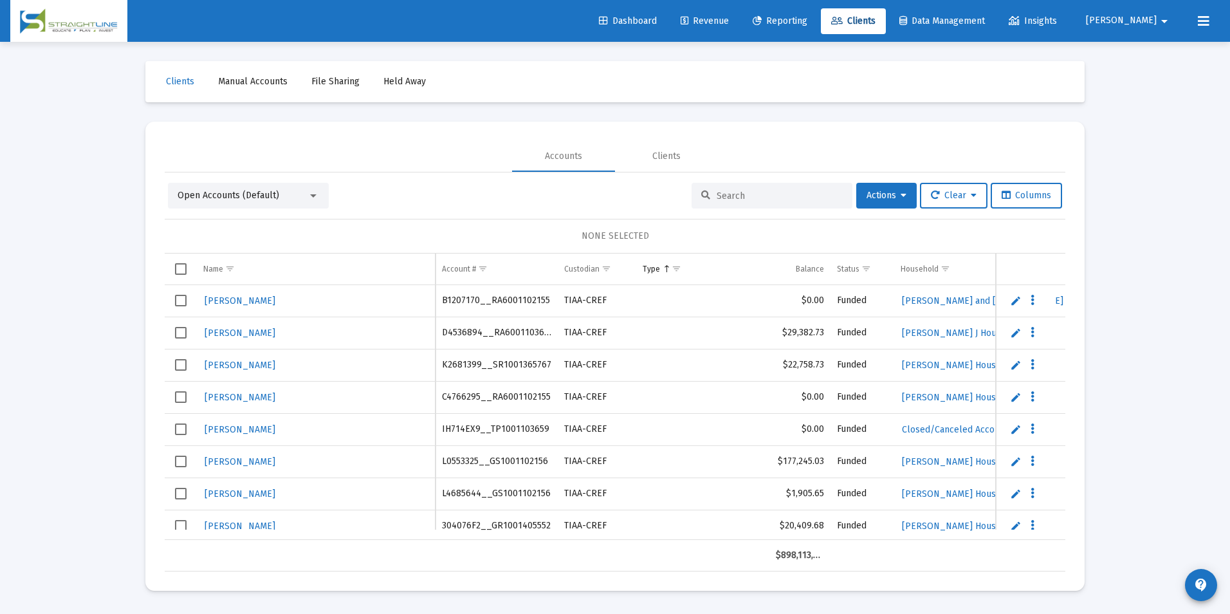
click at [819, 199] on input at bounding box center [779, 195] width 126 height 11
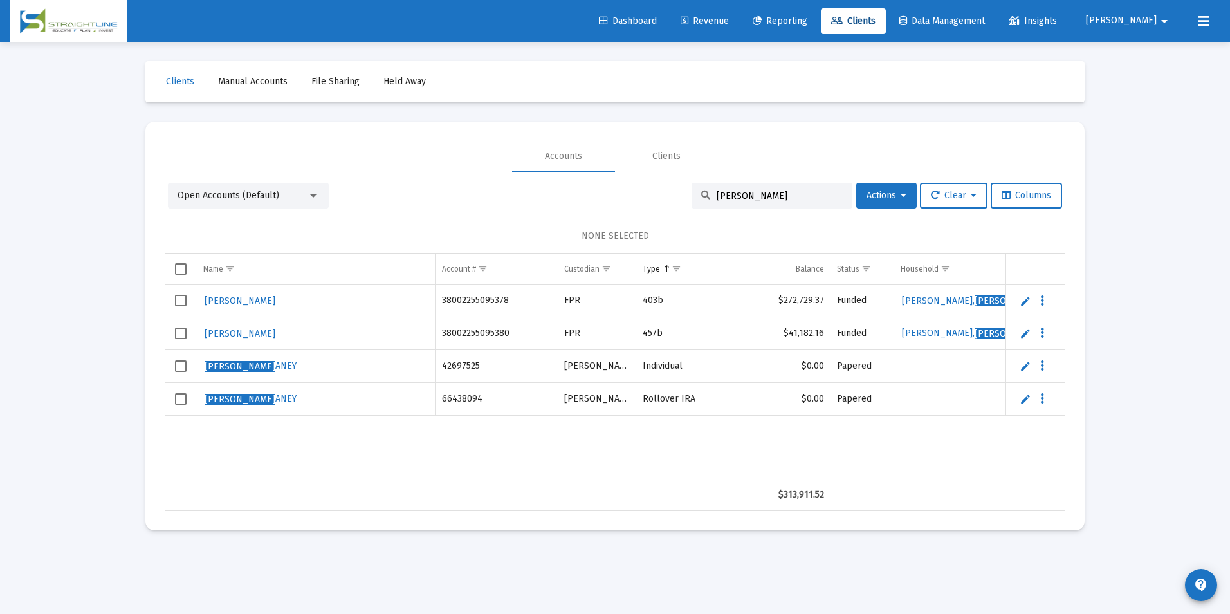
type input "[PERSON_NAME]"
click at [1023, 370] on link "Edit" at bounding box center [1025, 366] width 12 height 12
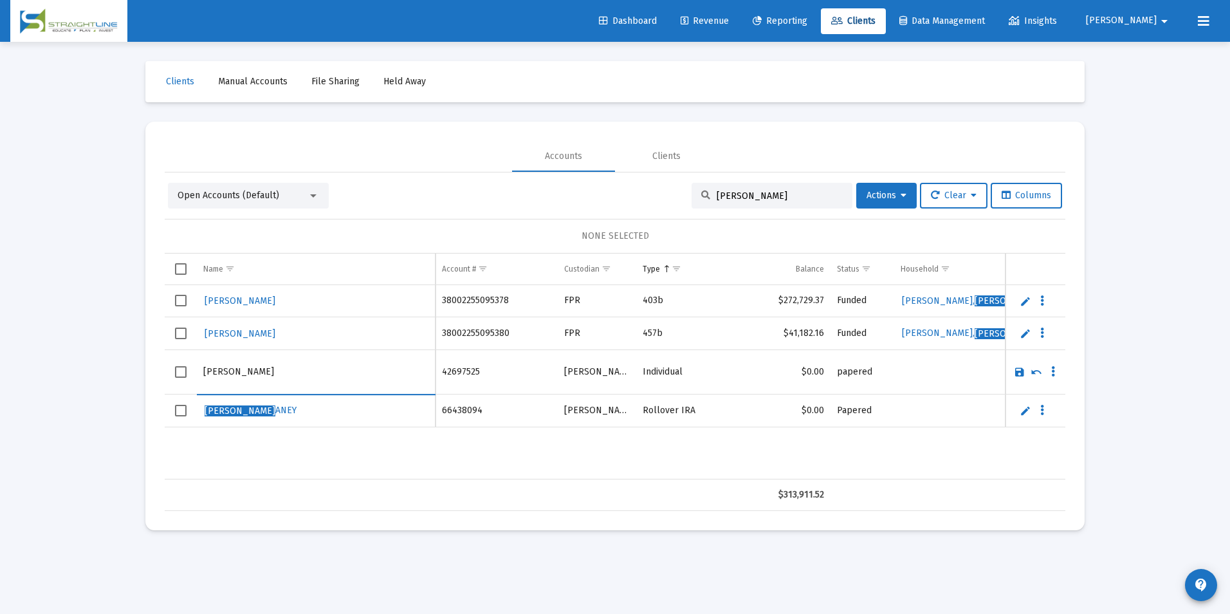
drag, startPoint x: 358, startPoint y: 367, endPoint x: 147, endPoint y: 353, distance: 211.4
click at [147, 353] on mat-card "Accounts Clients Open Accounts (Default) [PERSON_NAME] H Actions Clear Columns …" at bounding box center [614, 326] width 939 height 408
click at [318, 369] on input "[PERSON_NAME]" at bounding box center [315, 371] width 225 height 31
drag, startPoint x: 318, startPoint y: 369, endPoint x: 150, endPoint y: 361, distance: 168.7
click at [150, 361] on mat-card "Accounts Clients Open Accounts (Default) [PERSON_NAME] H Actions Clear Columns …" at bounding box center [614, 326] width 939 height 408
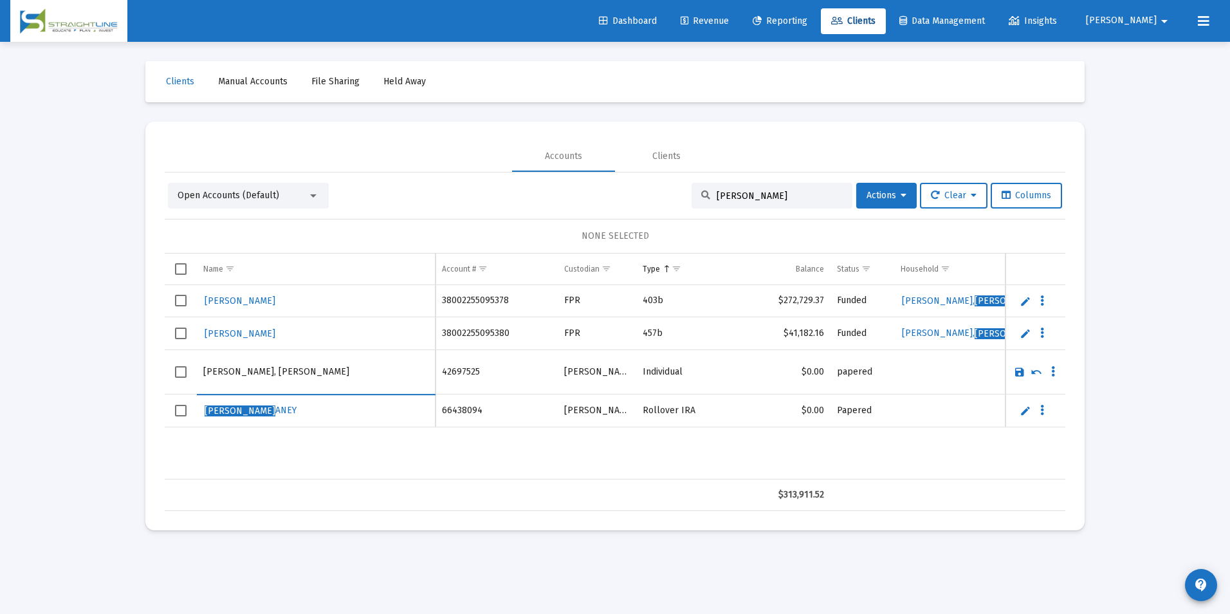
type input "[PERSON_NAME], [PERSON_NAME]"
click at [1015, 374] on link "Save" at bounding box center [1020, 372] width 12 height 12
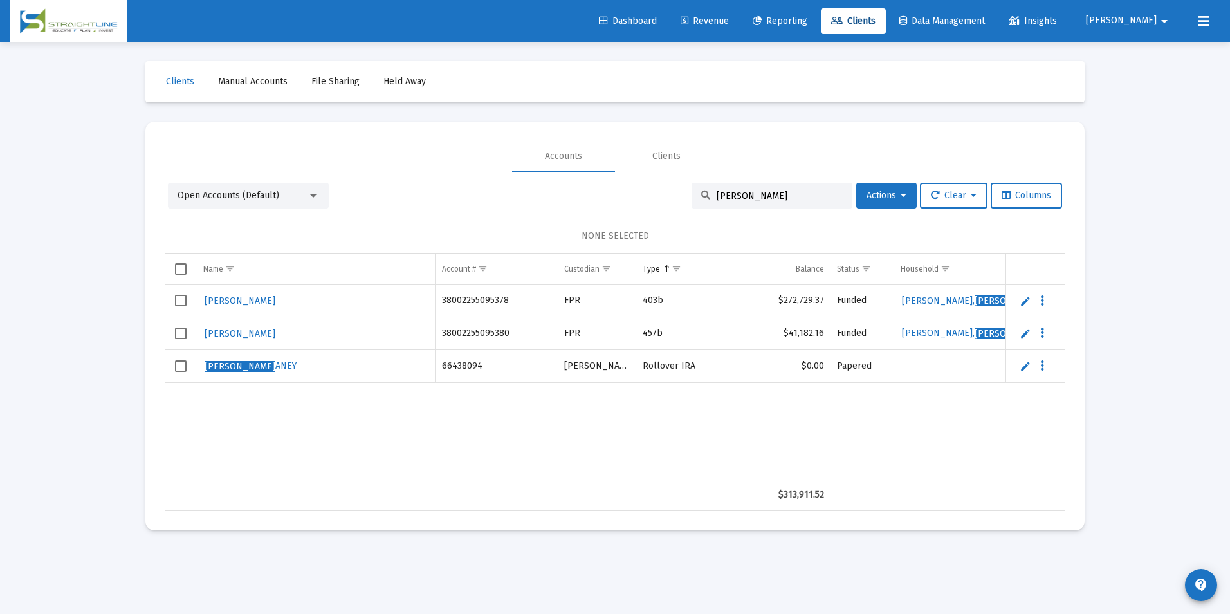
click at [1021, 369] on link "Edit" at bounding box center [1025, 366] width 12 height 12
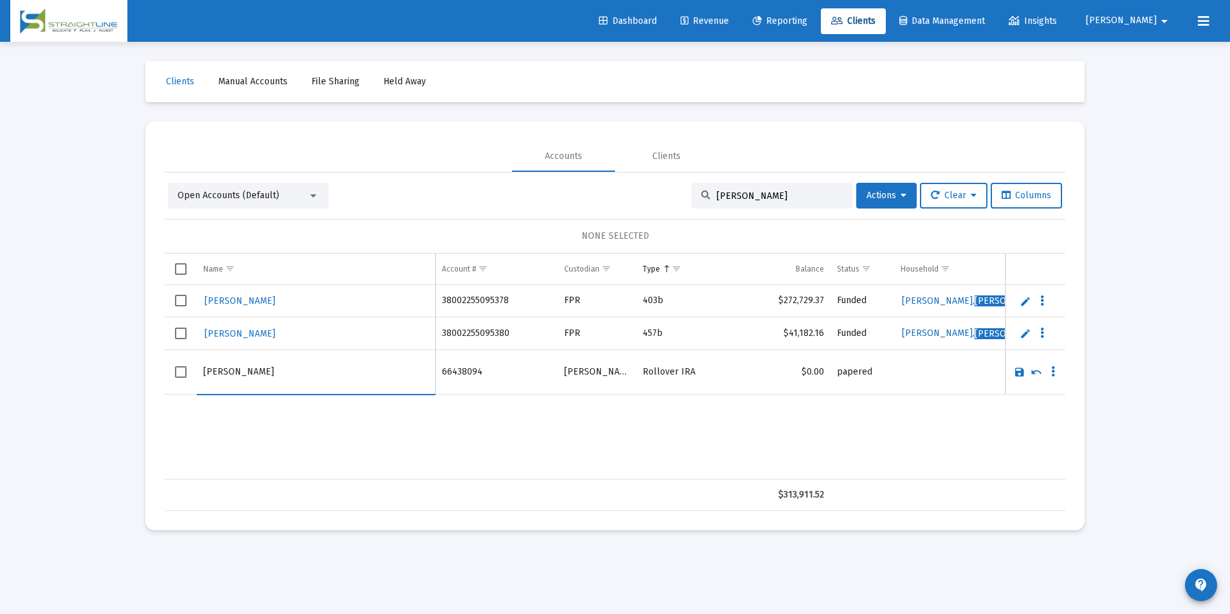
drag, startPoint x: 304, startPoint y: 369, endPoint x: 144, endPoint y: 344, distance: 161.4
click at [144, 344] on div "Clients Manual Accounts File Sharing Held Away Accounts Clients Open Accounts (…" at bounding box center [614, 295] width 965 height 507
type input "[PERSON_NAME]"
click at [1025, 372] on td "Data grid" at bounding box center [1035, 372] width 60 height 44
click at [1017, 369] on link "Save" at bounding box center [1020, 372] width 12 height 12
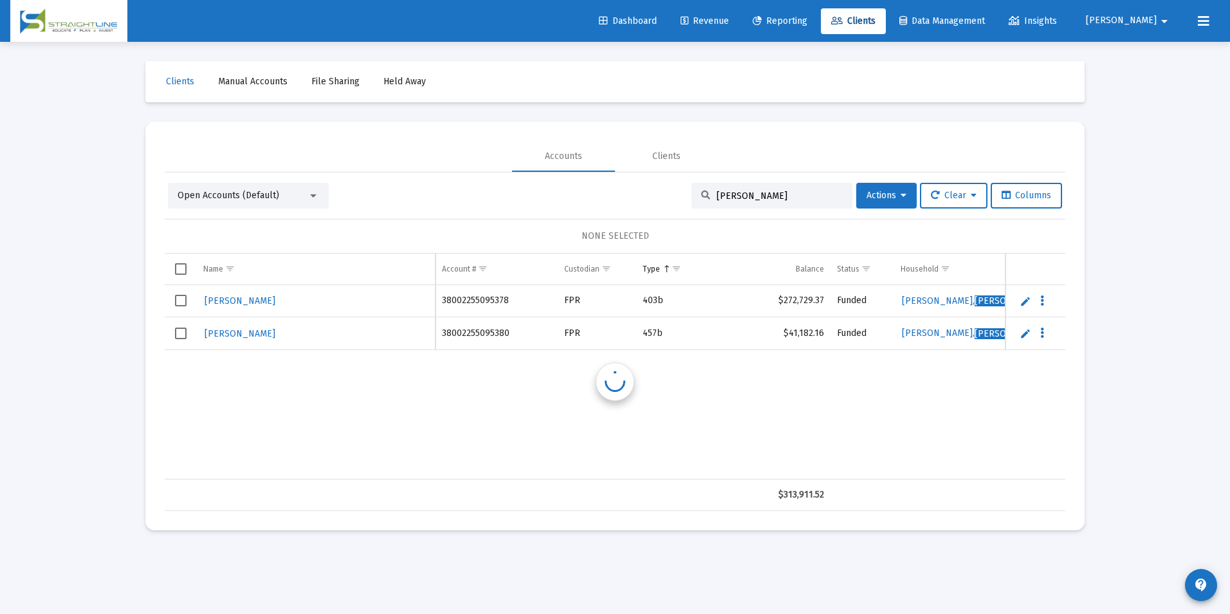
drag, startPoint x: 754, startPoint y: 199, endPoint x: 700, endPoint y: 195, distance: 54.2
click at [700, 195] on div "[PERSON_NAME]" at bounding box center [771, 196] width 161 height 26
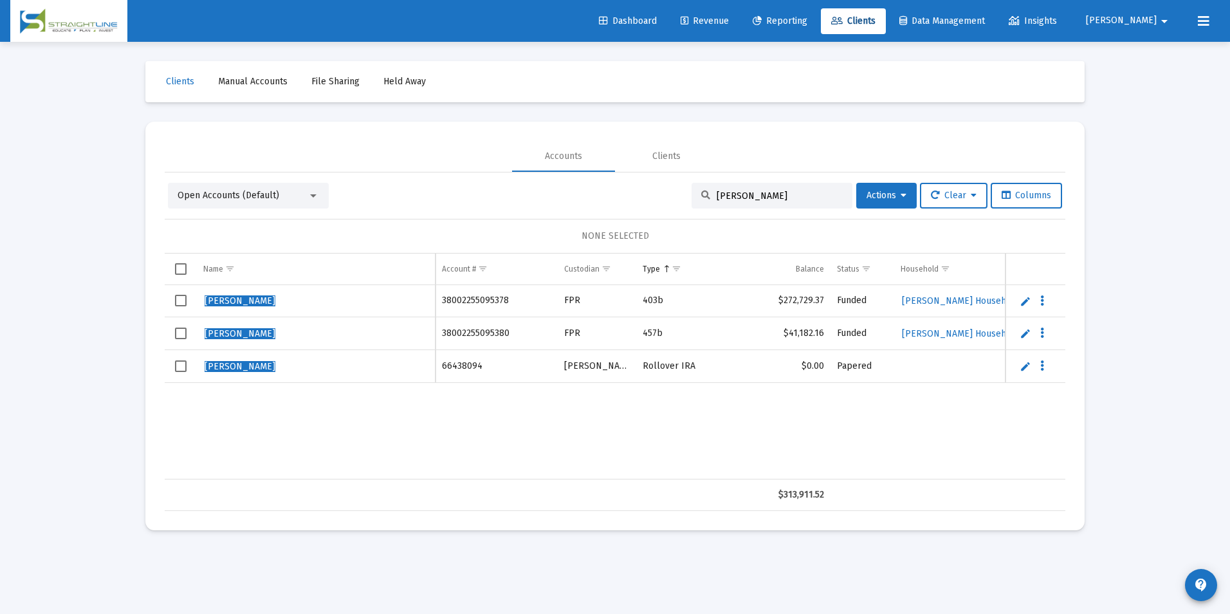
click at [784, 191] on input "[PERSON_NAME]" at bounding box center [779, 195] width 126 height 11
type input "[PERSON_NAME]"
